Goal: Information Seeking & Learning: Understand process/instructions

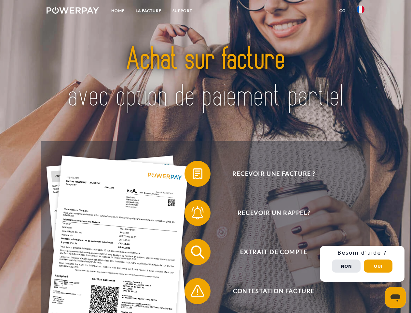
click at [73, 11] on img at bounding box center [73, 10] width 52 height 7
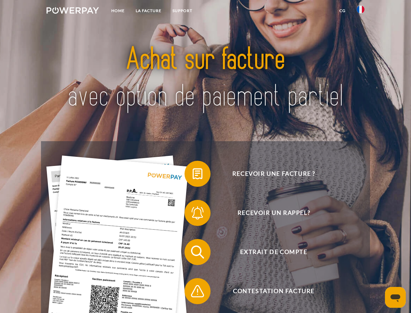
click at [361, 11] on img at bounding box center [361, 10] width 8 height 8
click at [342, 11] on link "CG" at bounding box center [342, 11] width 17 height 12
click at [193, 175] on span at bounding box center [188, 173] width 33 height 33
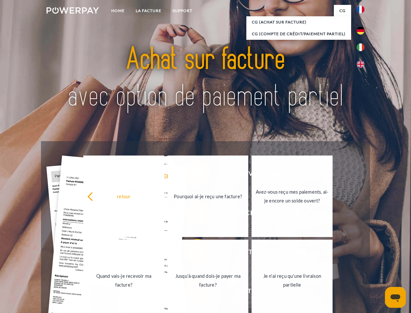
click at [193, 214] on div "retour Pourquoi ai-je reçu une facture? Avez-vous reçu mes paiements, ai-je enc…" at bounding box center [208, 238] width 263 height 168
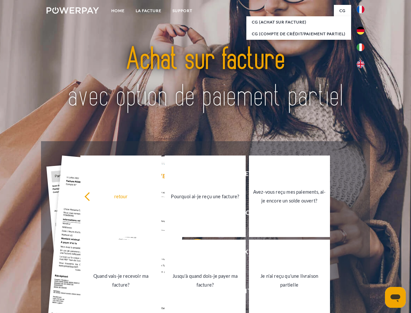
click at [193, 253] on link "Jusqu'à quand dois-je payer ma facture?" at bounding box center [205, 279] width 81 height 81
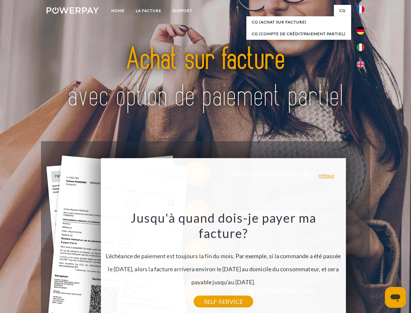
click at [193, 292] on div "Jusqu'à quand dois-je payer ma facture? L'échéance de paiement est toujours la …" at bounding box center [223, 255] width 238 height 91
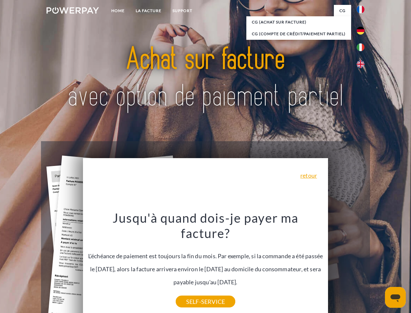
click at [362, 263] on div "Recevoir une facture ? Recevoir un rappel? Extrait de compte retour" at bounding box center [205, 271] width 329 height 260
click at [346, 265] on span "Extrait de compte" at bounding box center [274, 252] width 160 height 26
click at [378, 266] on header "Home LA FACTURE Support" at bounding box center [205, 225] width 411 height 450
